Goal: Information Seeking & Learning: Learn about a topic

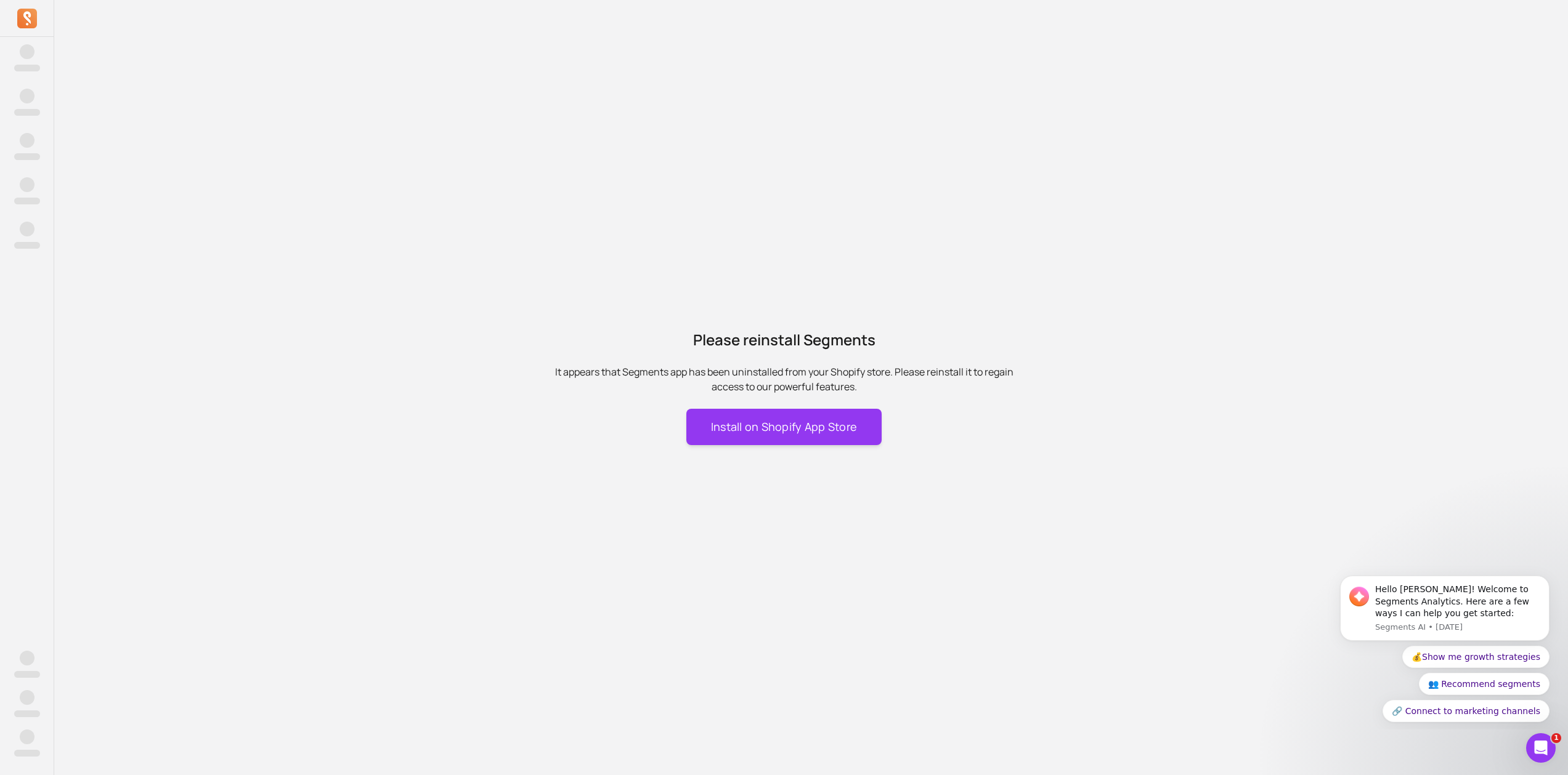
click at [15, 17] on div at bounding box center [26, 18] width 54 height 37
click at [20, 17] on icon at bounding box center [26, 18] width 20 height 20
drag, startPoint x: 21, startPoint y: 17, endPoint x: 83, endPoint y: 25, distance: 62.5
click at [21, 17] on icon at bounding box center [26, 18] width 20 height 20
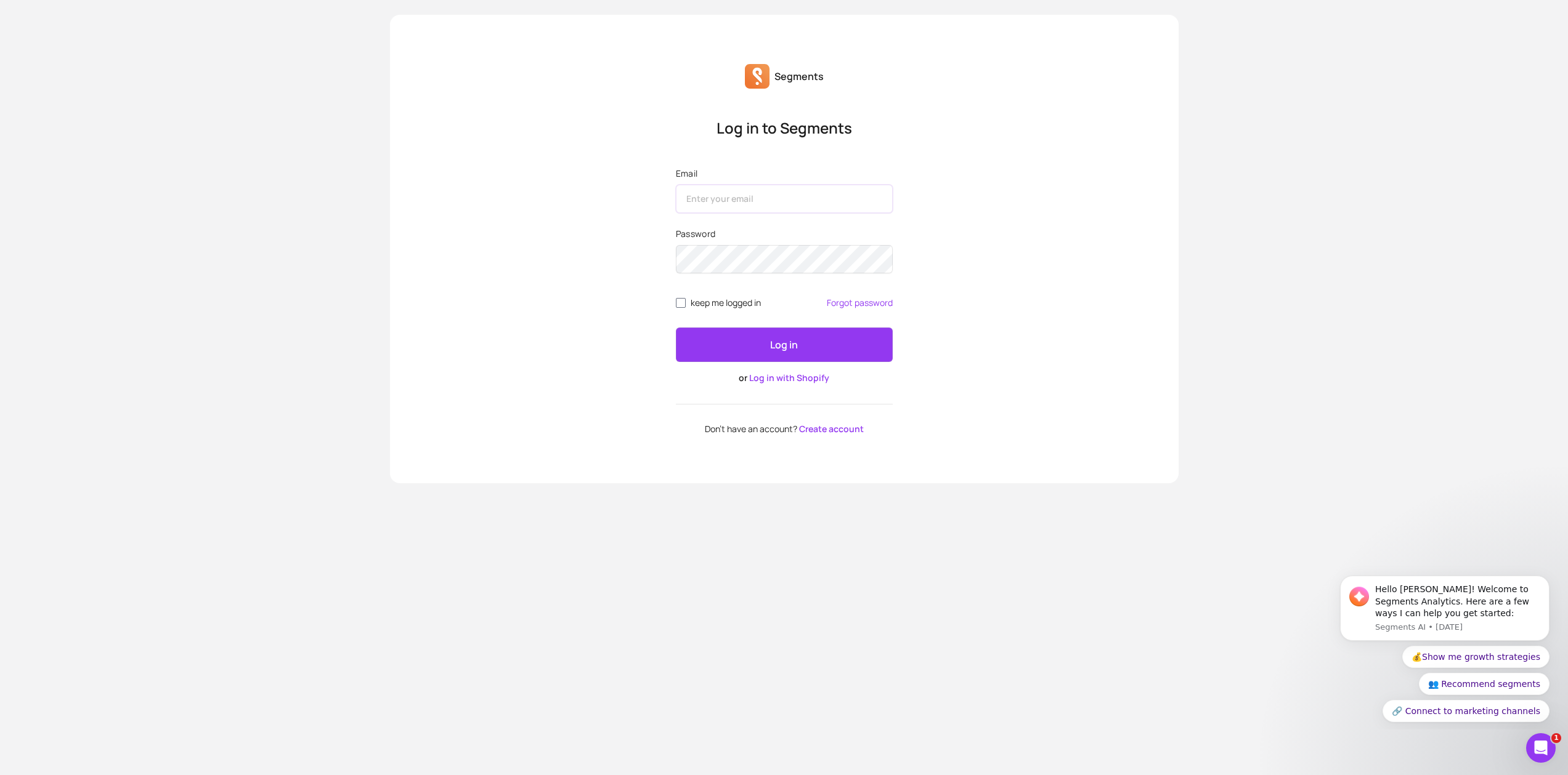
drag, startPoint x: 717, startPoint y: 197, endPoint x: 710, endPoint y: 193, distance: 8.1
click at [717, 197] on input "Email" at bounding box center [784, 198] width 217 height 28
type input "alex.salai@iliabeauty.com"
click at [676, 327] on button "Log in" at bounding box center [784, 344] width 217 height 34
click at [817, 379] on link "Log in with Shopify" at bounding box center [789, 378] width 80 height 12
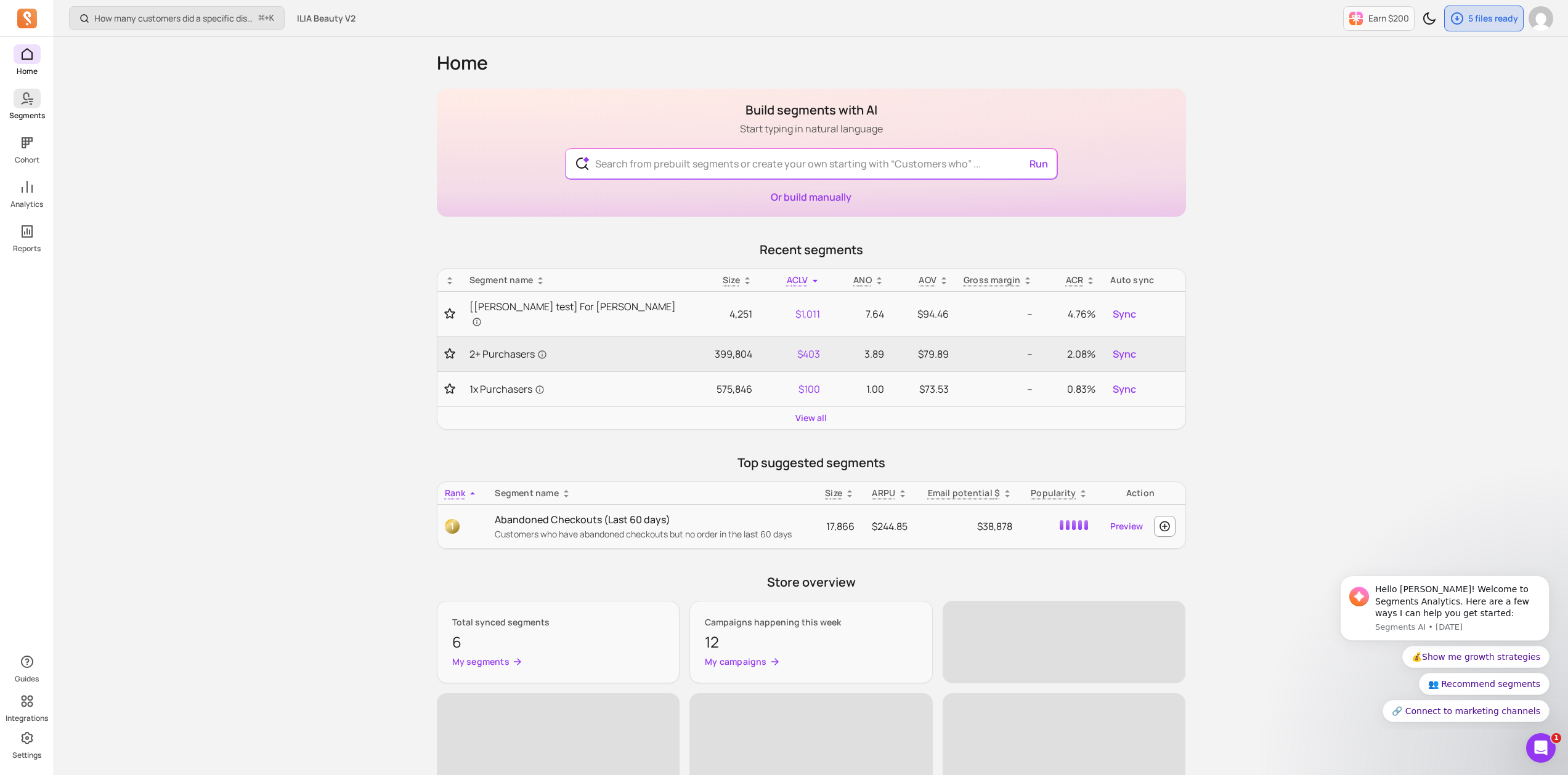
click at [36, 105] on span at bounding box center [27, 99] width 27 height 20
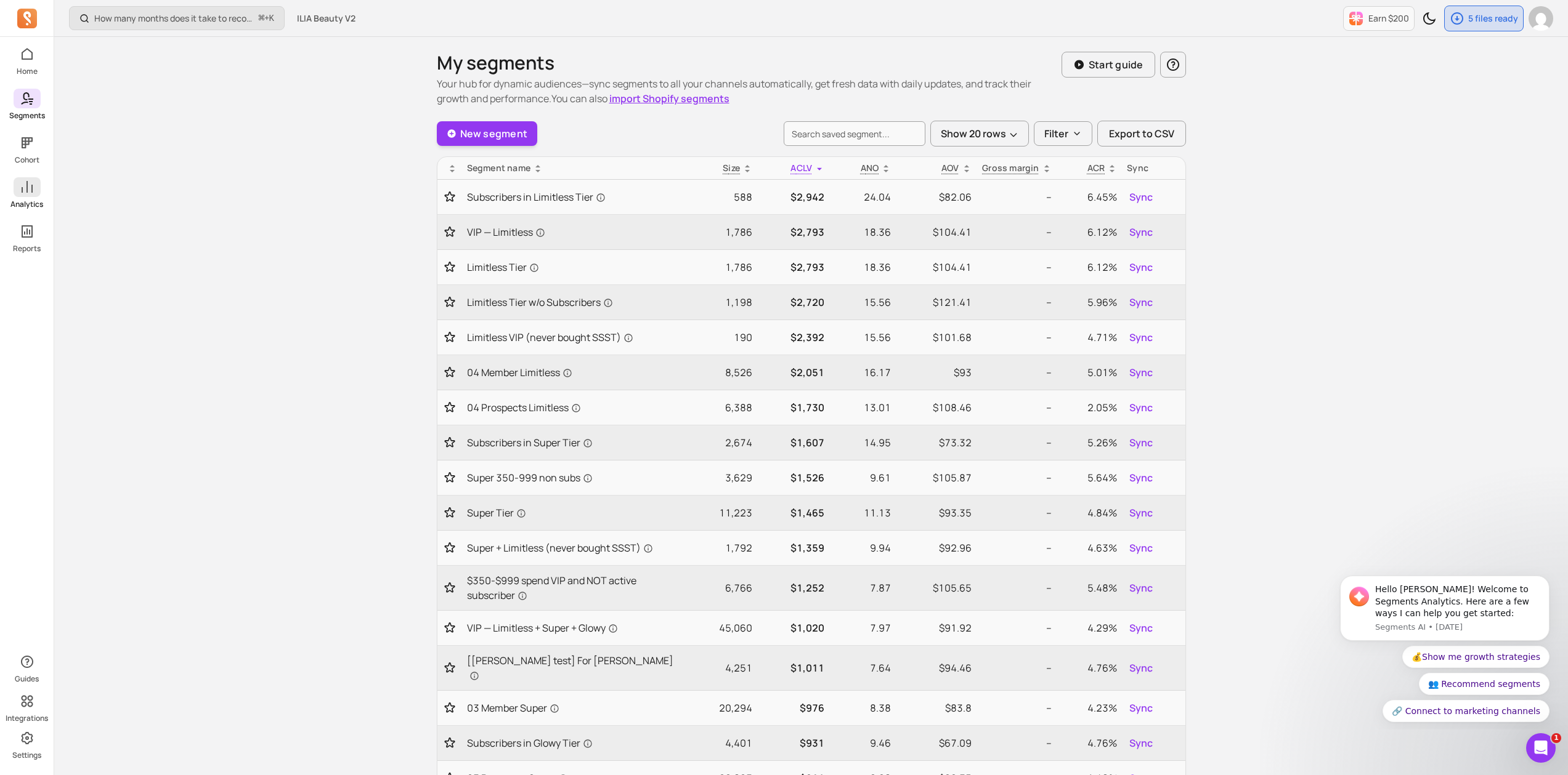
click at [31, 182] on icon at bounding box center [27, 187] width 14 height 14
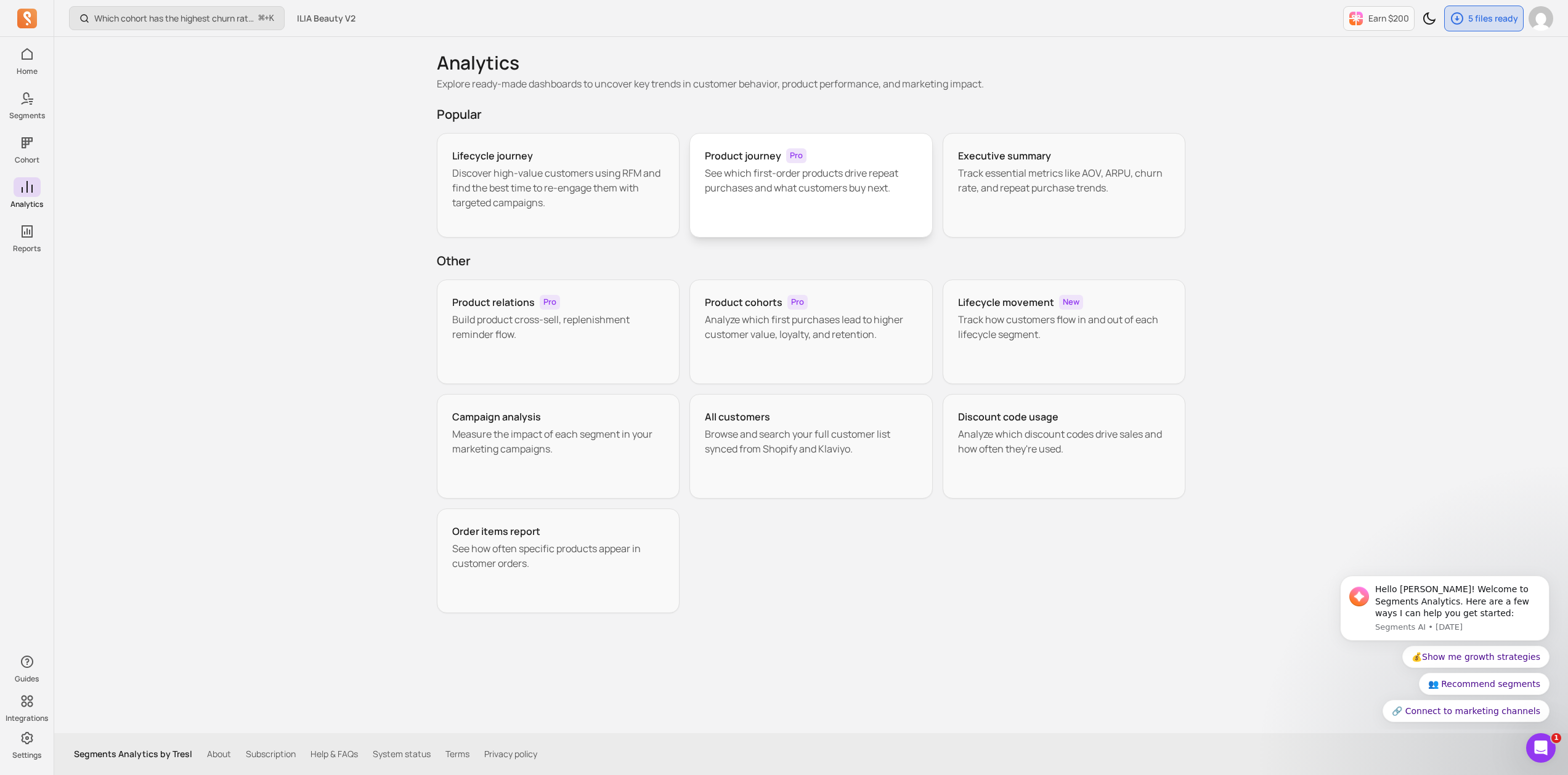
click at [701, 219] on div "Product journey Pro See which first-order products drive repeat purchases and w…" at bounding box center [810, 185] width 243 height 105
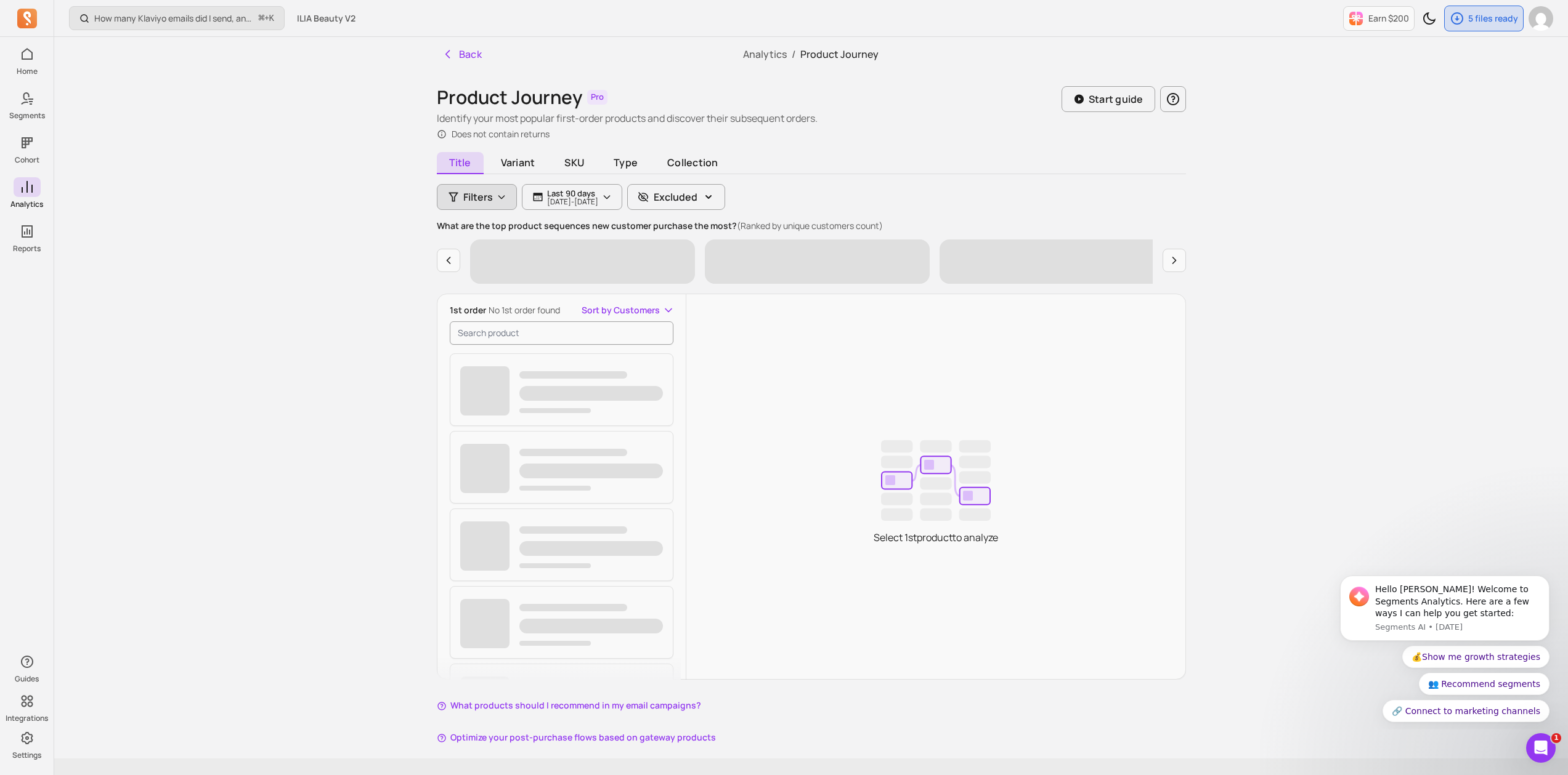
click at [487, 208] on button "Filters" at bounding box center [477, 197] width 80 height 26
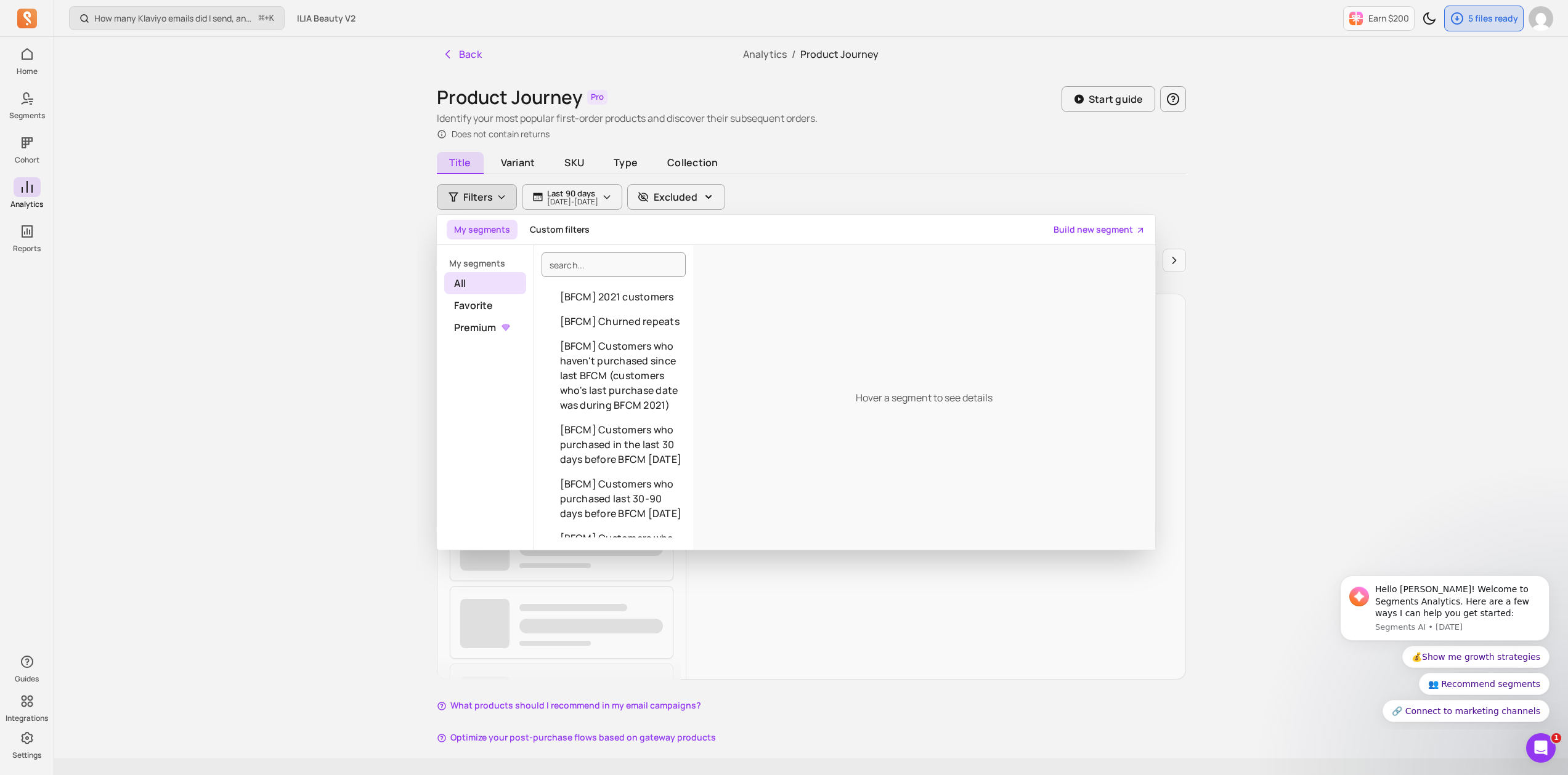
click at [425, 231] on div "Back Analytics / Product Journey Product Journey Pro Identify your most popular…" at bounding box center [811, 398] width 789 height 722
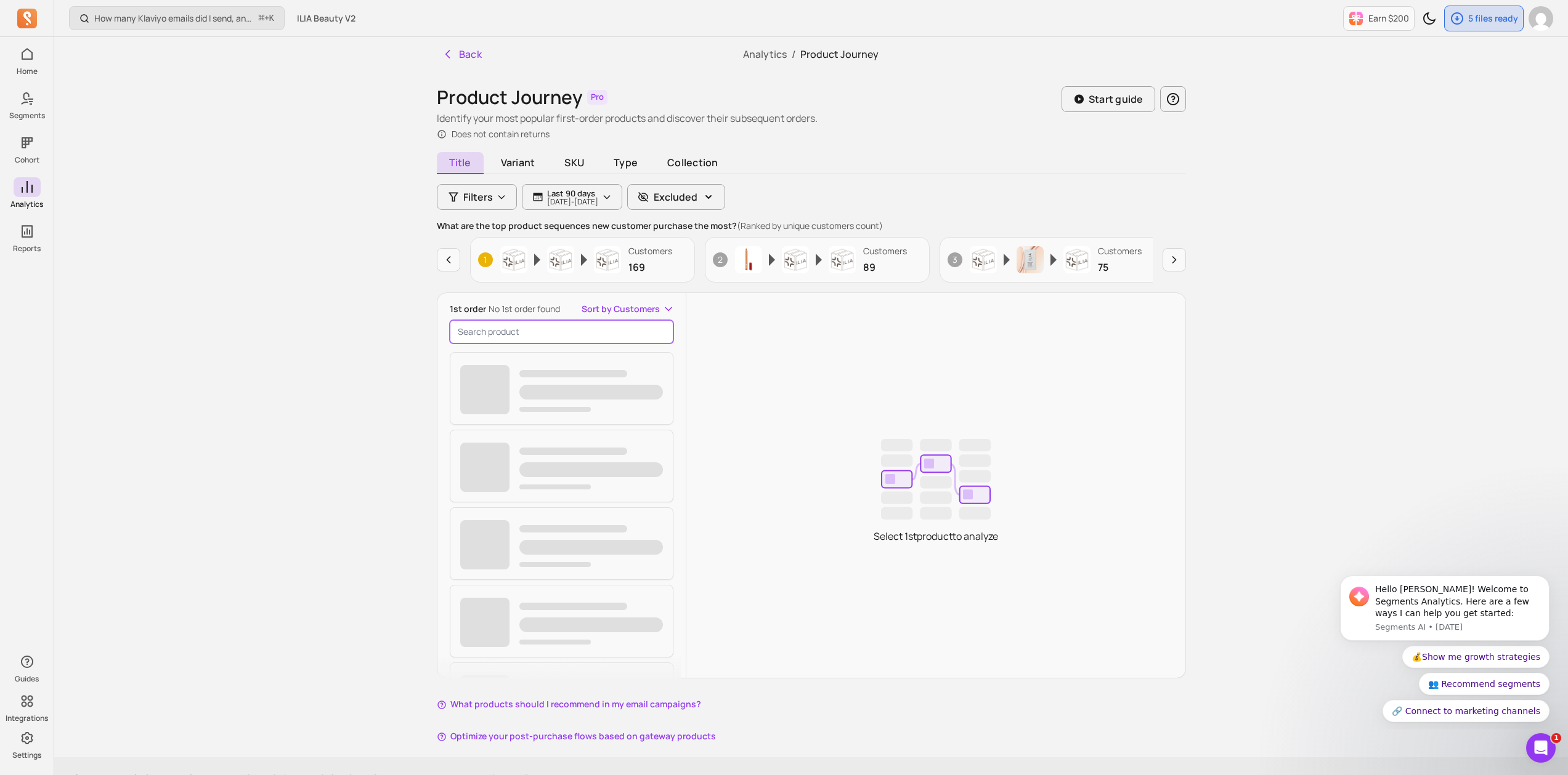
click at [520, 336] on input "search product" at bounding box center [561, 331] width 224 height 23
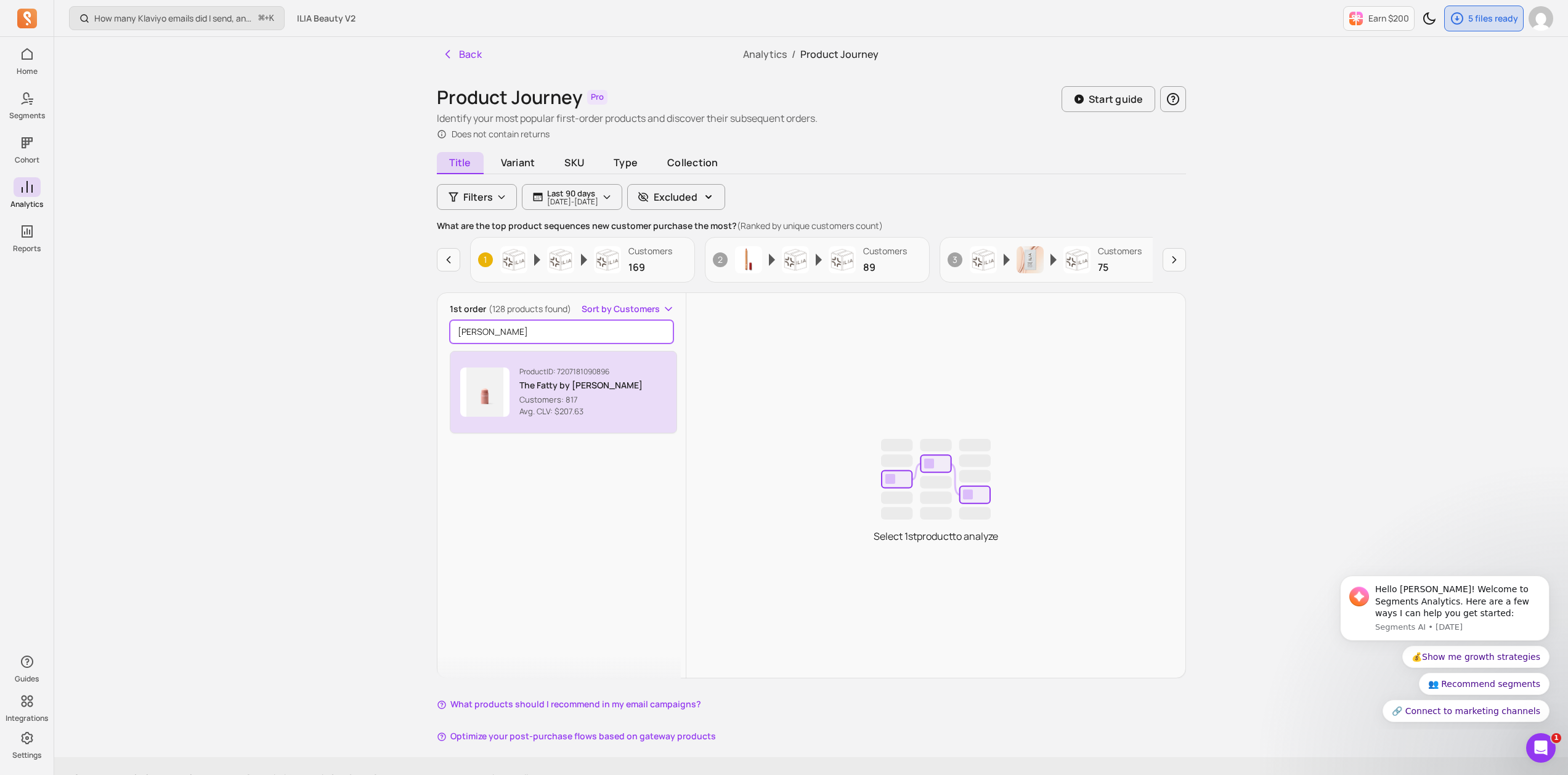
type input "hanni"
click at [582, 399] on p "Customers: 817" at bounding box center [581, 400] width 124 height 12
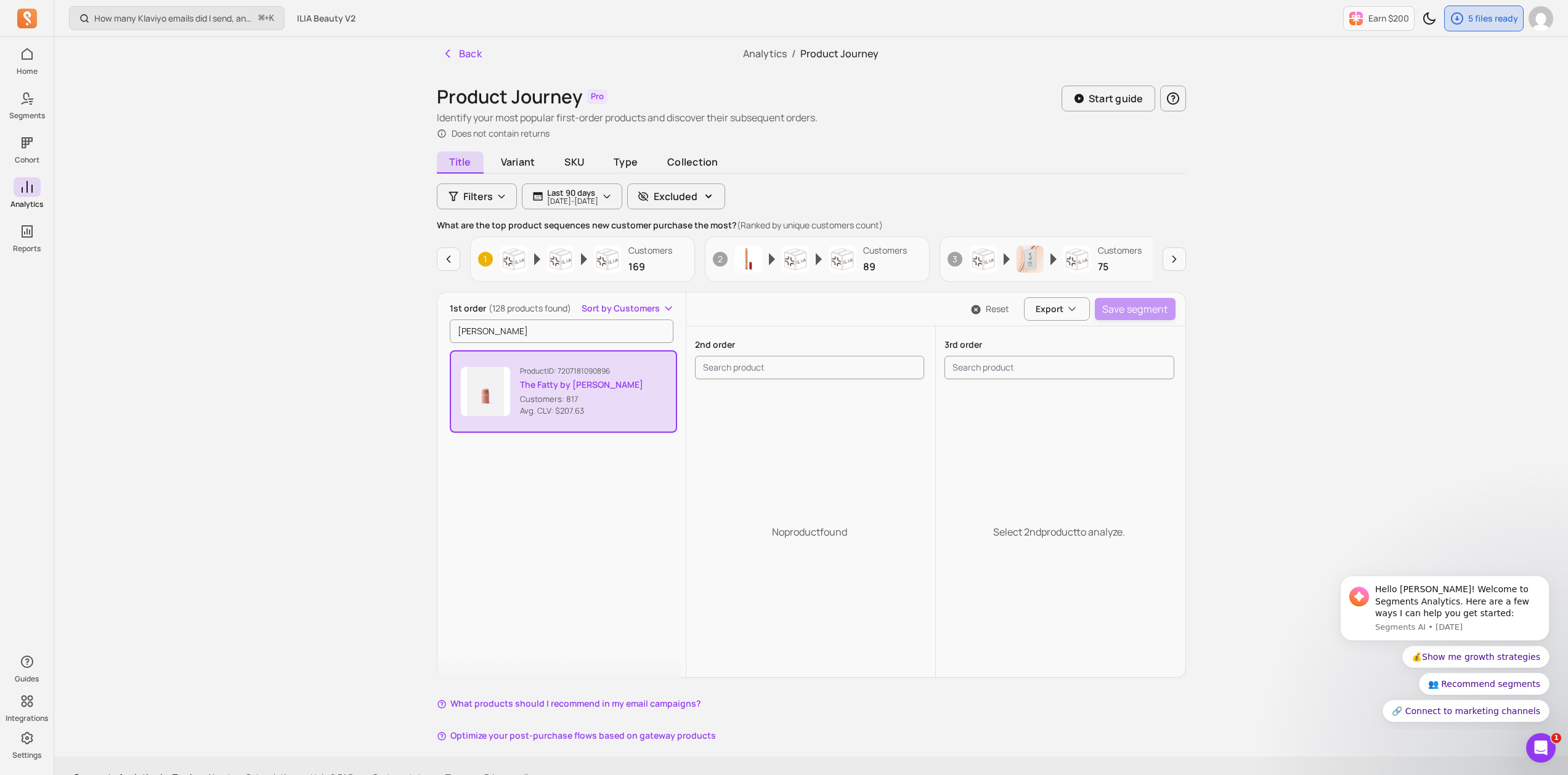
scroll to position [2, 0]
click at [532, 404] on p "Avg. CLV: $207.63" at bounding box center [582, 410] width 124 height 12
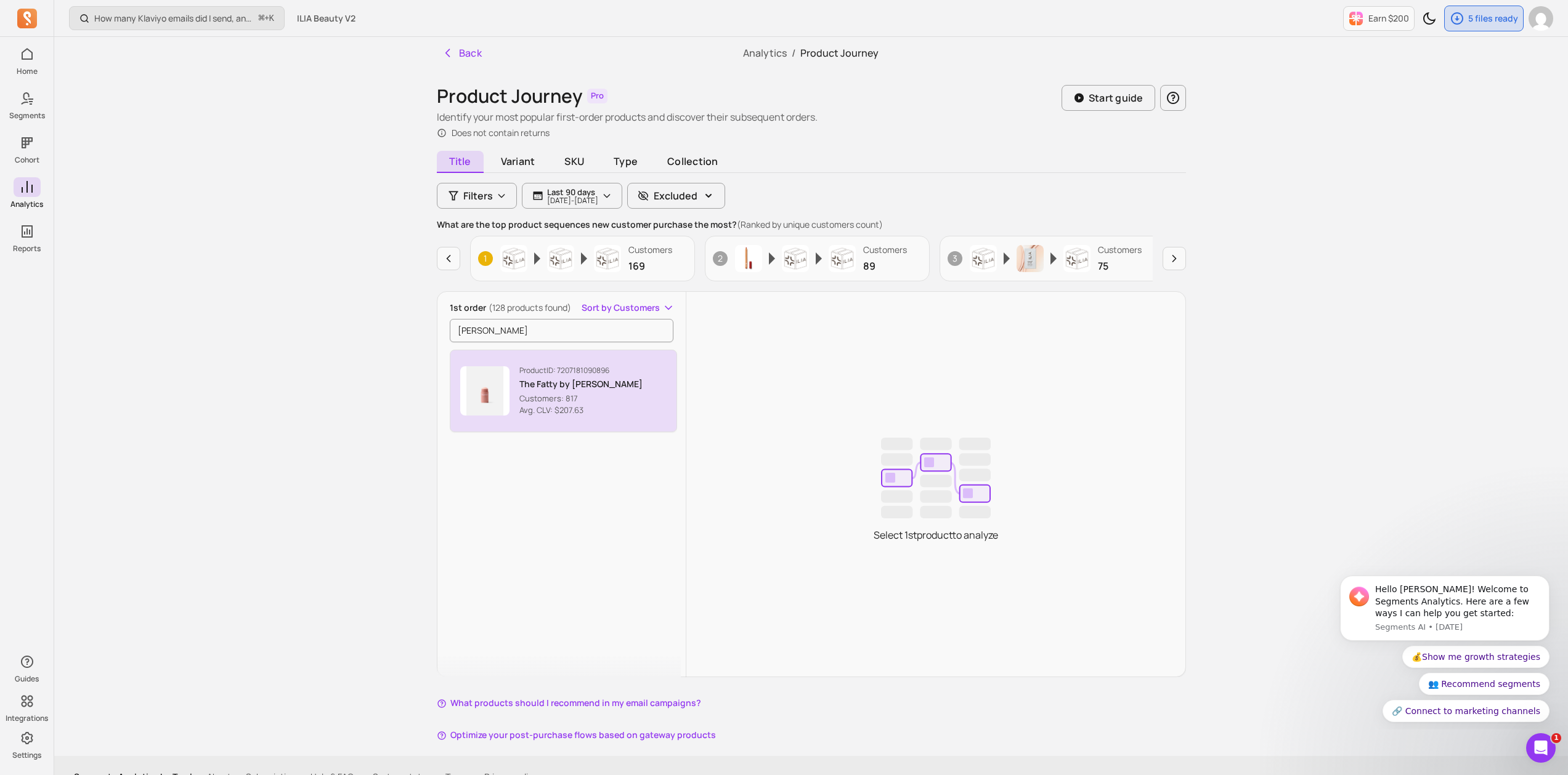
click at [608, 396] on p "Customers: 817" at bounding box center [581, 399] width 124 height 12
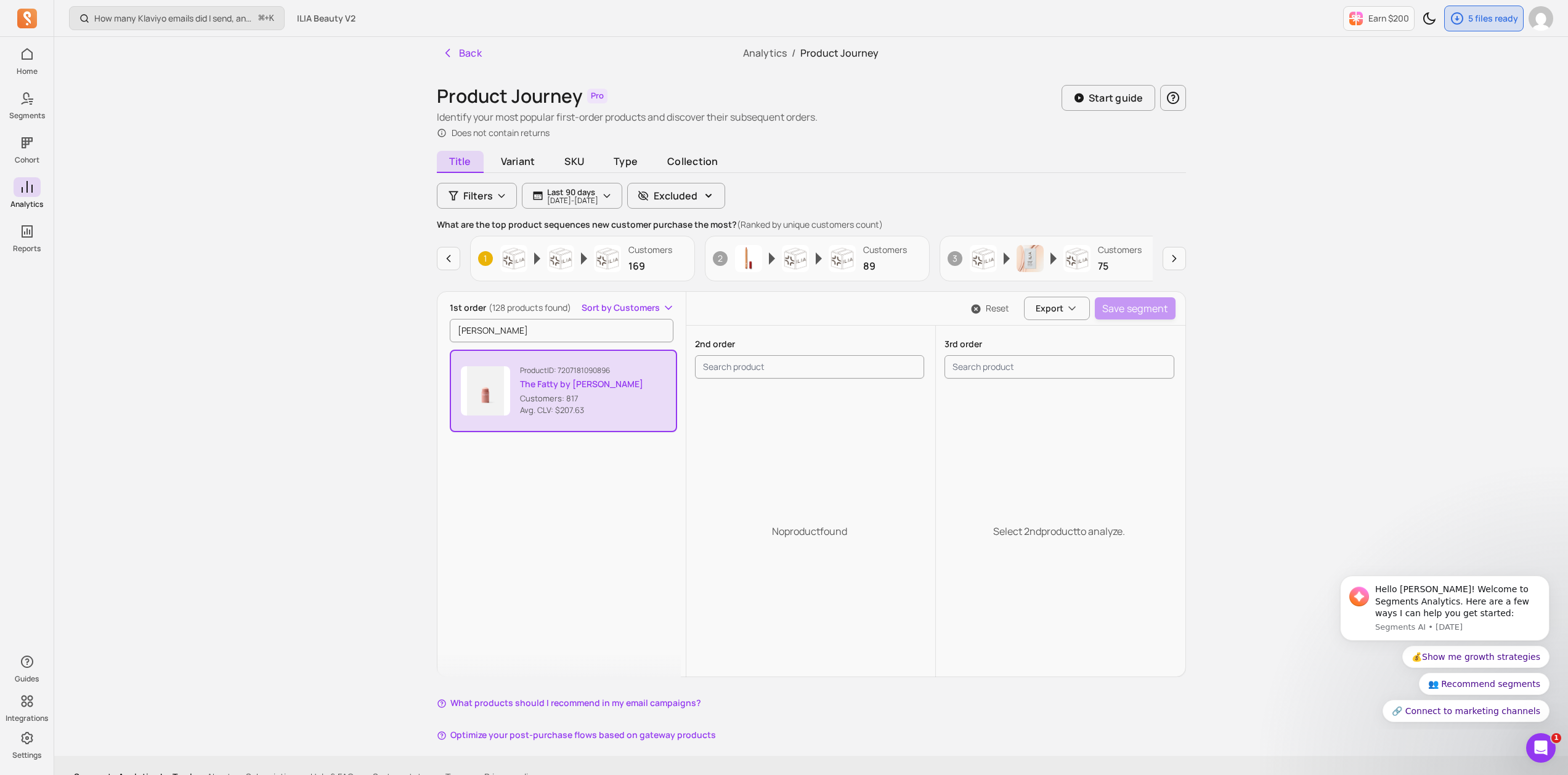
scroll to position [2, 0]
click at [659, 310] on span "Sort by Customers" at bounding box center [620, 306] width 78 height 12
click at [396, 310] on div "How many Klaviyo emails did I send, and how well did they perform? ⌘ + K ILIA B…" at bounding box center [811, 398] width 1513 height 799
click at [502, 162] on span "Variant" at bounding box center [518, 161] width 59 height 22
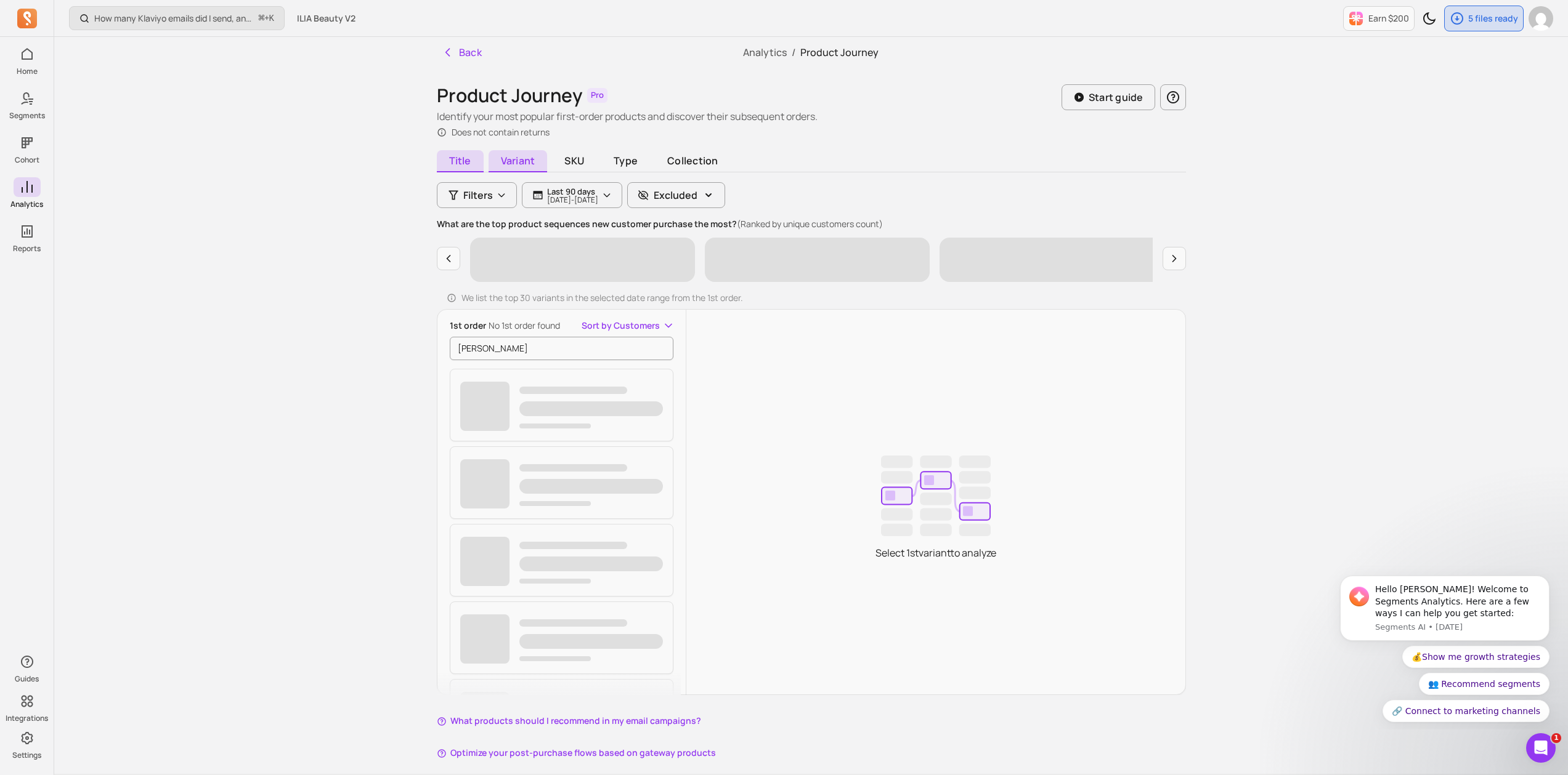
click at [468, 167] on span "Title" at bounding box center [460, 161] width 47 height 22
